Goal: Information Seeking & Learning: Learn about a topic

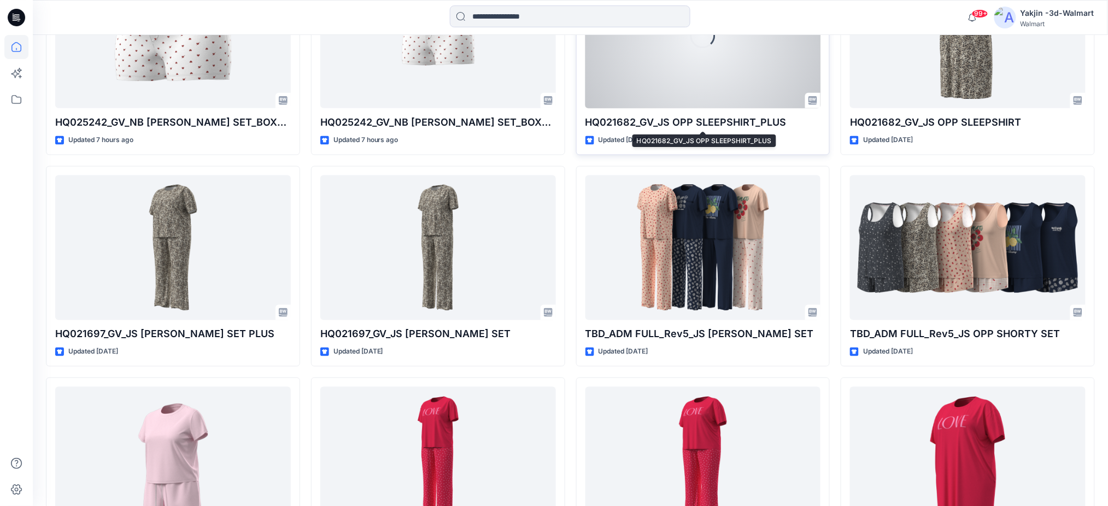
scroll to position [291, 0]
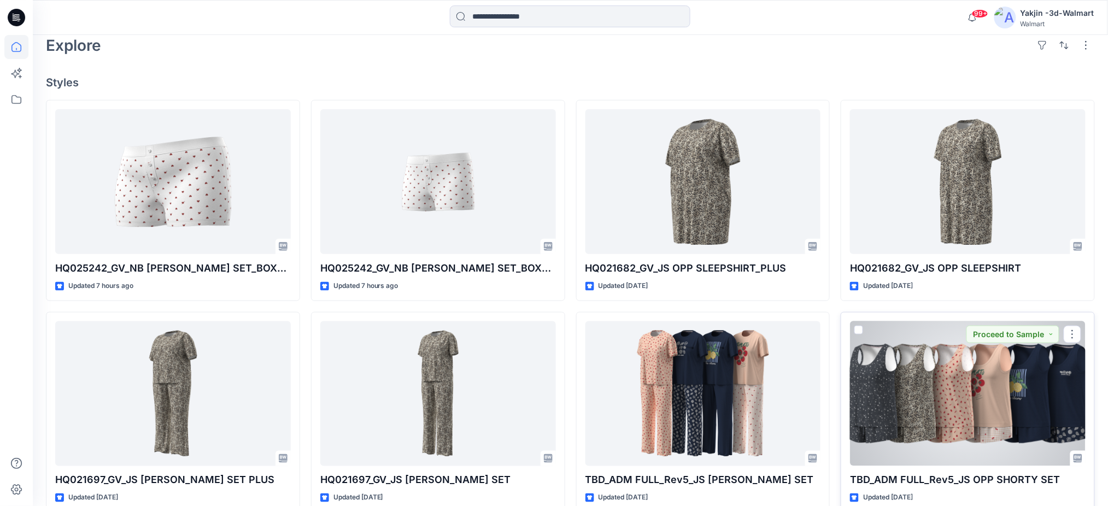
click at [553, 212] on div at bounding box center [968, 393] width 236 height 145
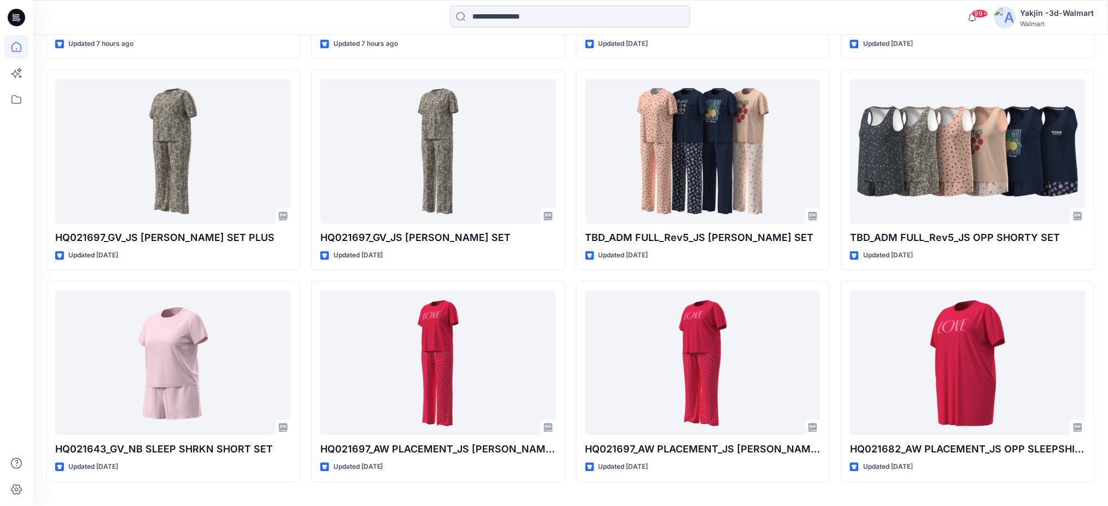
scroll to position [562, 0]
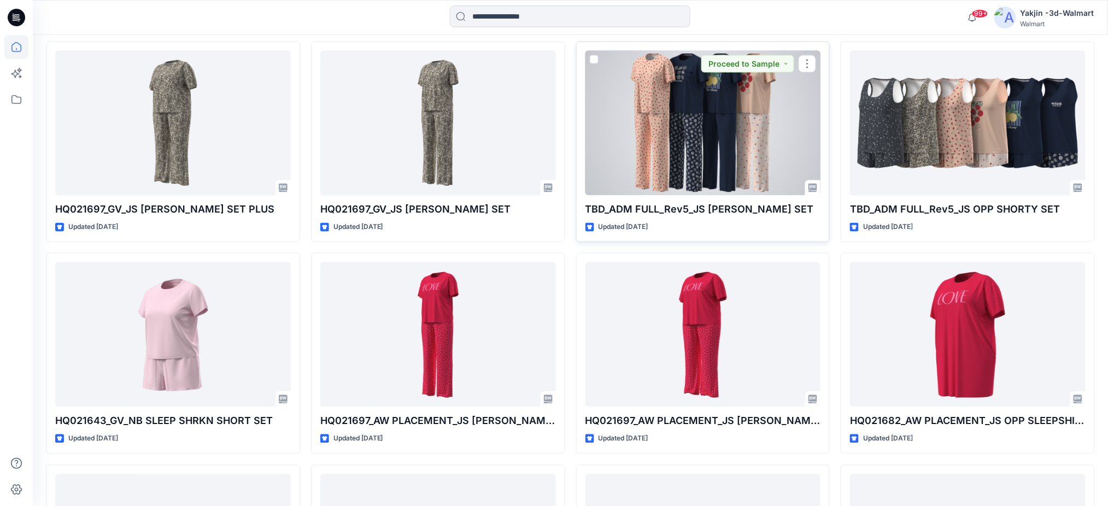
click at [553, 144] on div at bounding box center [704, 123] width 236 height 145
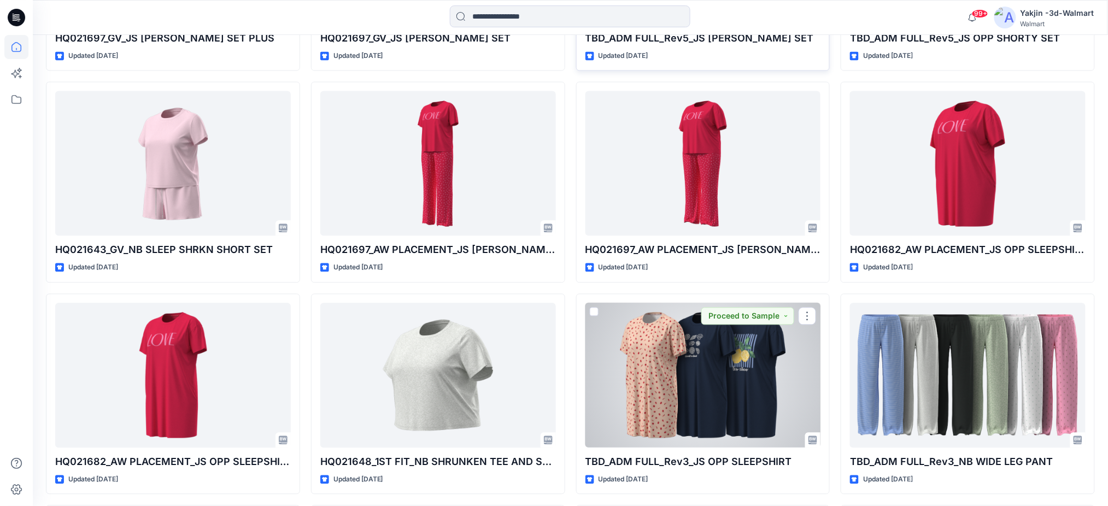
scroll to position [707, 0]
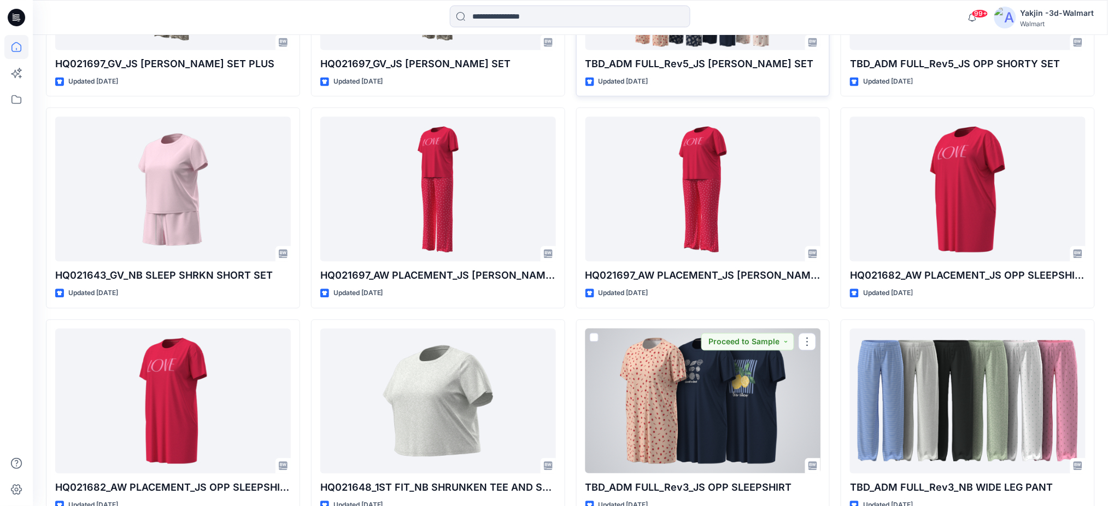
click at [553, 212] on div "HQ021682_GV_JS OPP SLEEPSHIRT_PLUS Updated [DATE] TBD_ADM FULL_Rev5_JS [PERSON_…" at bounding box center [703, 314] width 254 height 1260
click at [553, 212] on div at bounding box center [704, 401] width 236 height 145
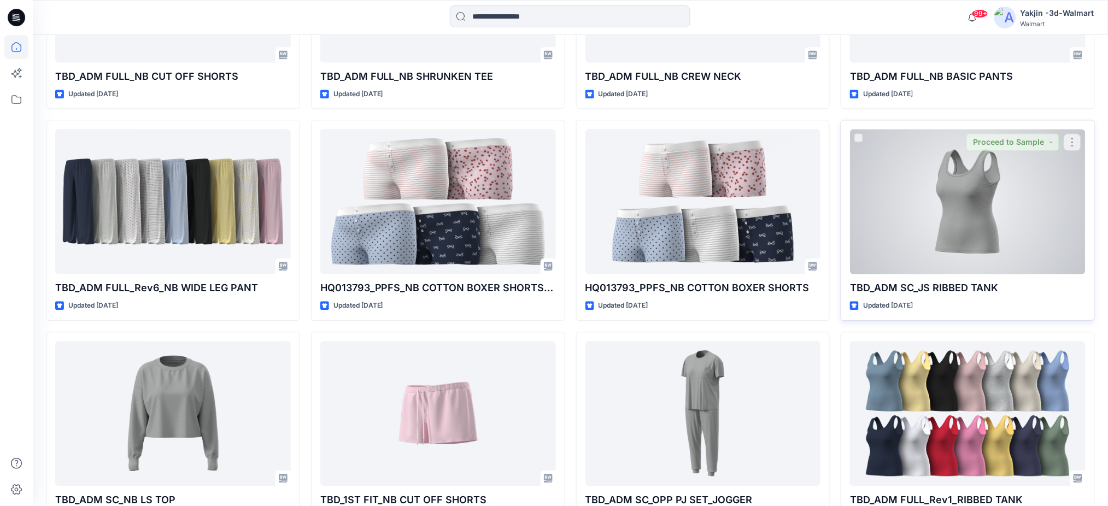
scroll to position [2469, 0]
